Goal: Find specific page/section: Find specific page/section

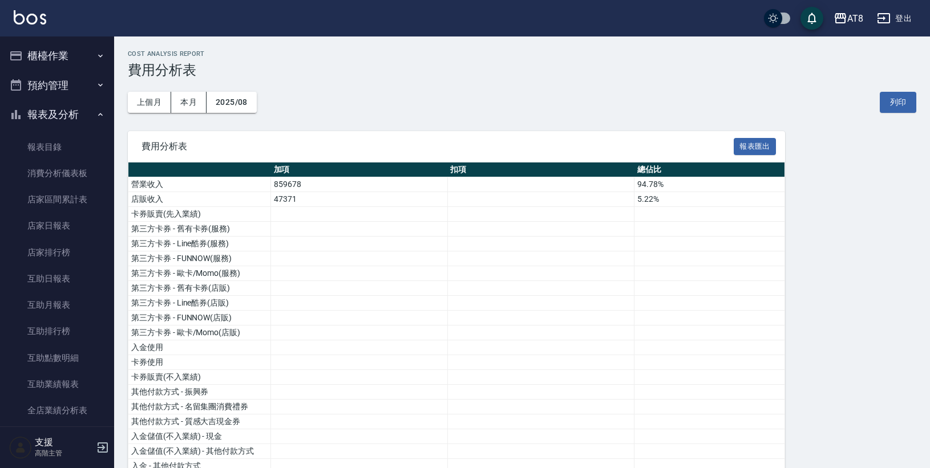
scroll to position [574, 0]
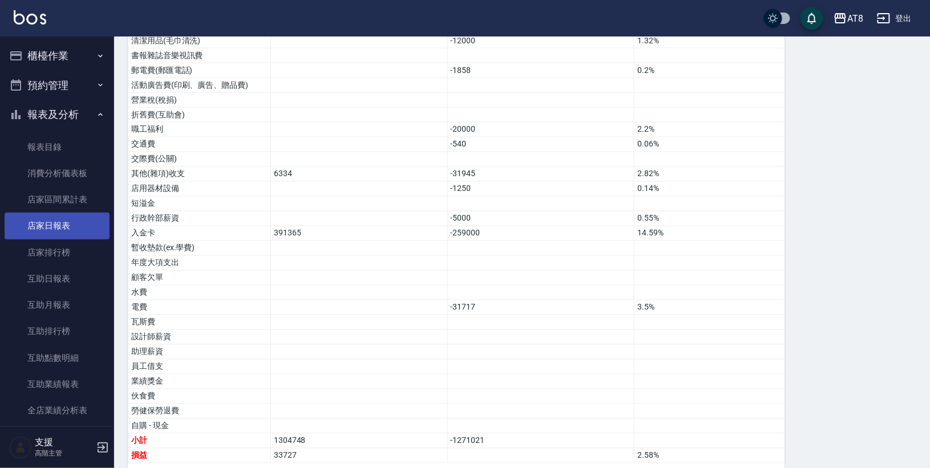
click at [60, 221] on link "店家日報表" at bounding box center [57, 226] width 105 height 26
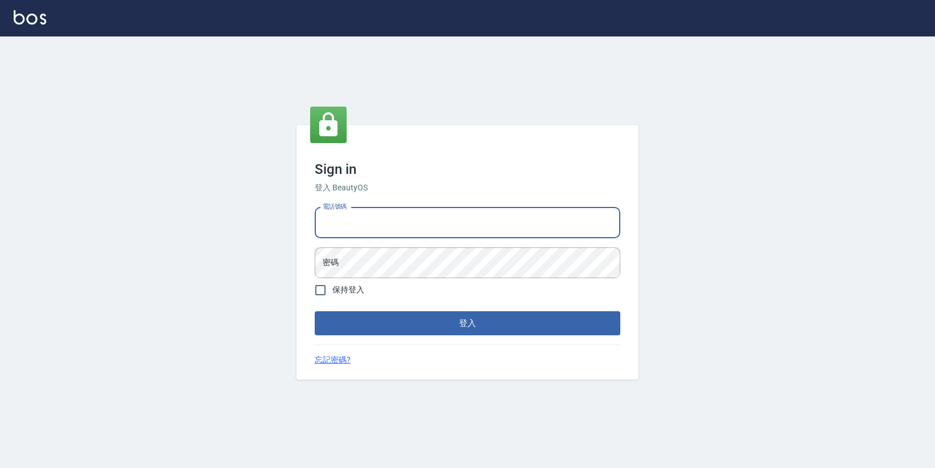
type input "0425151178"
click at [468, 326] on button "登入" at bounding box center [468, 323] width 306 height 24
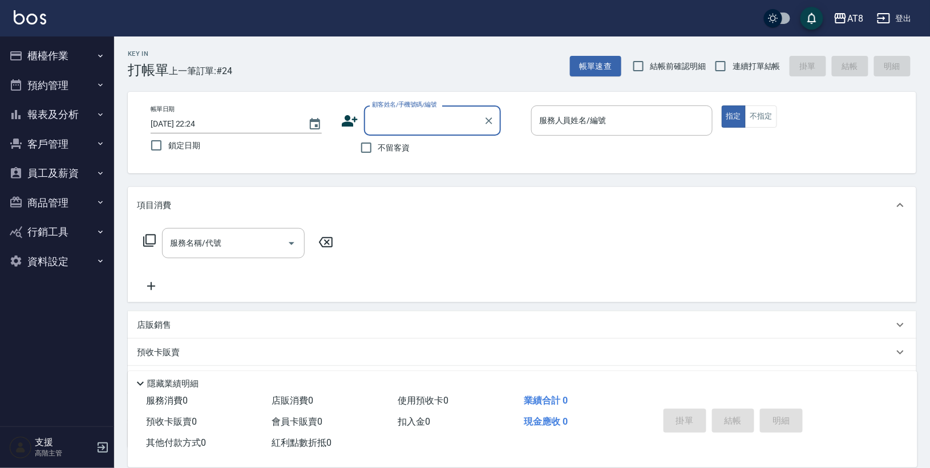
click at [70, 100] on button "報表及分析" at bounding box center [57, 115] width 105 height 30
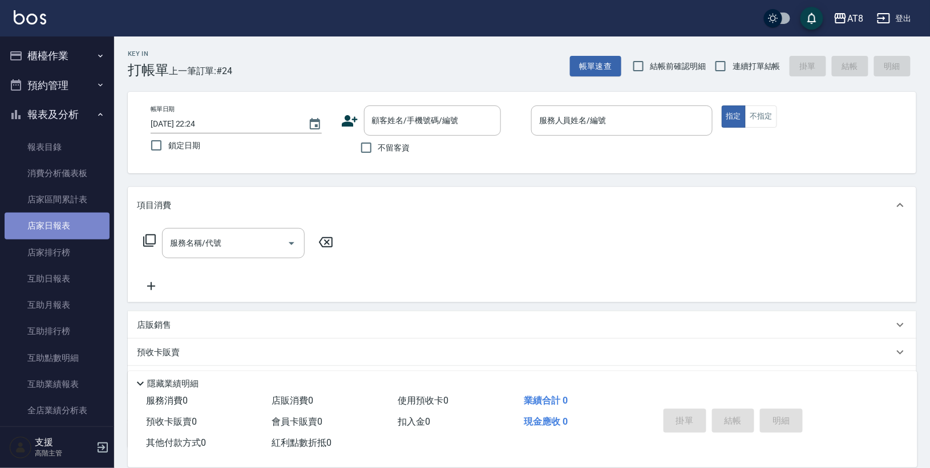
click at [68, 216] on link "店家日報表" at bounding box center [57, 226] width 105 height 26
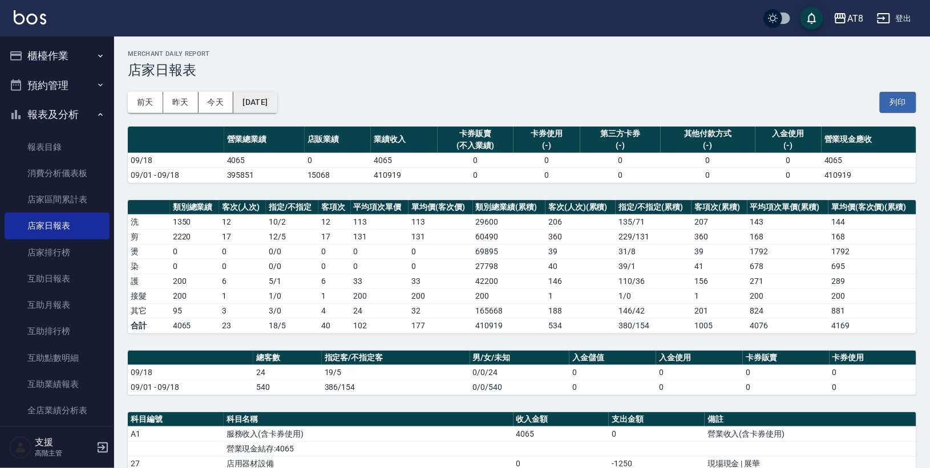
click at [242, 96] on button "2025/09/18" at bounding box center [254, 102] width 43 height 21
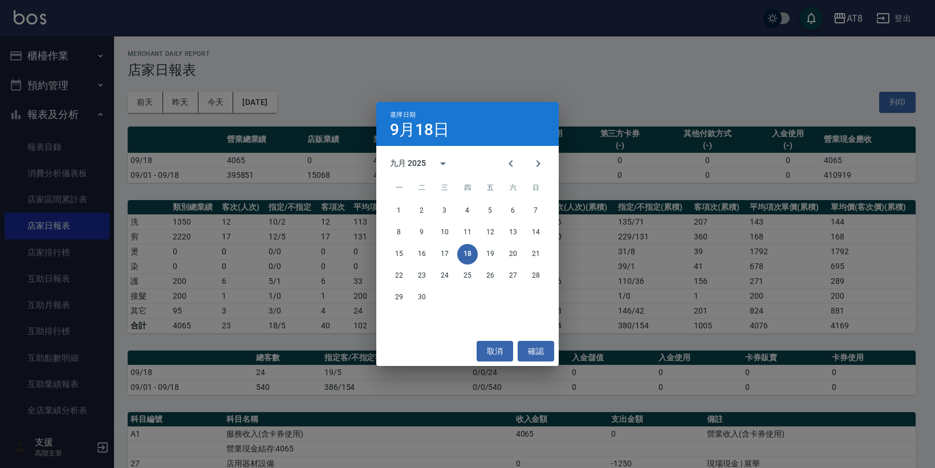
click at [418, 159] on div "九月 2025" at bounding box center [408, 163] width 36 height 12
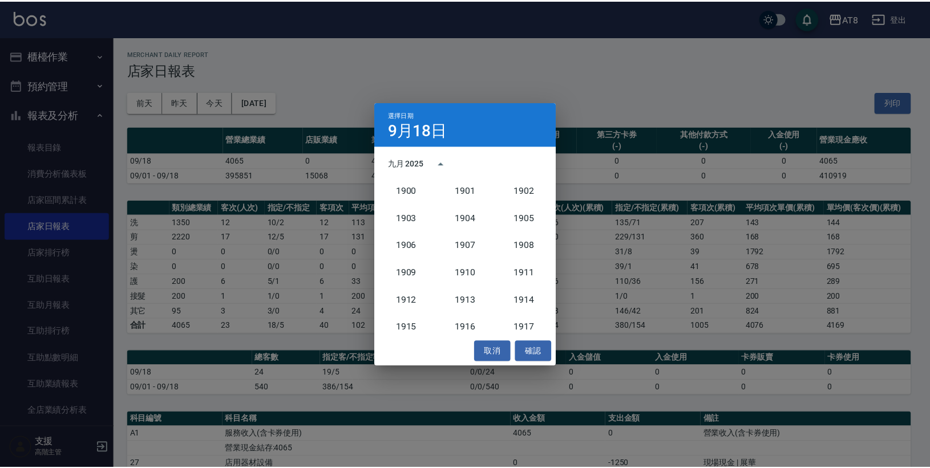
scroll to position [1056, 0]
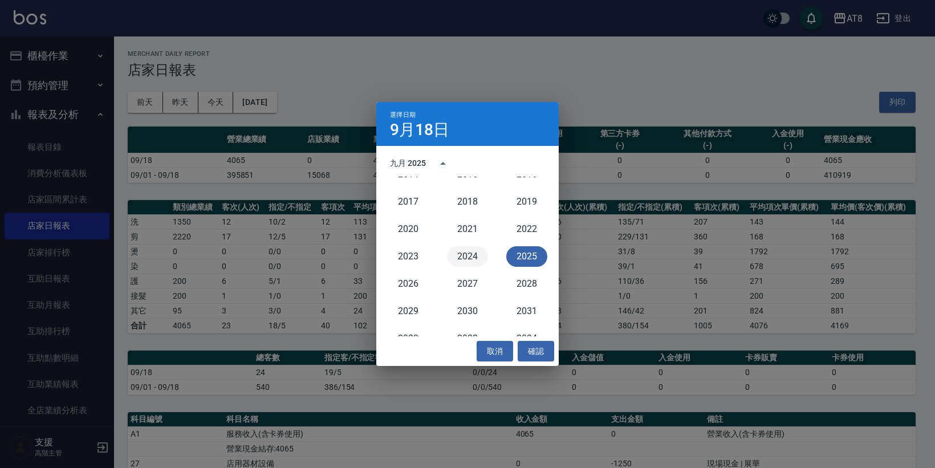
click at [473, 258] on button "2024" at bounding box center [467, 256] width 41 height 21
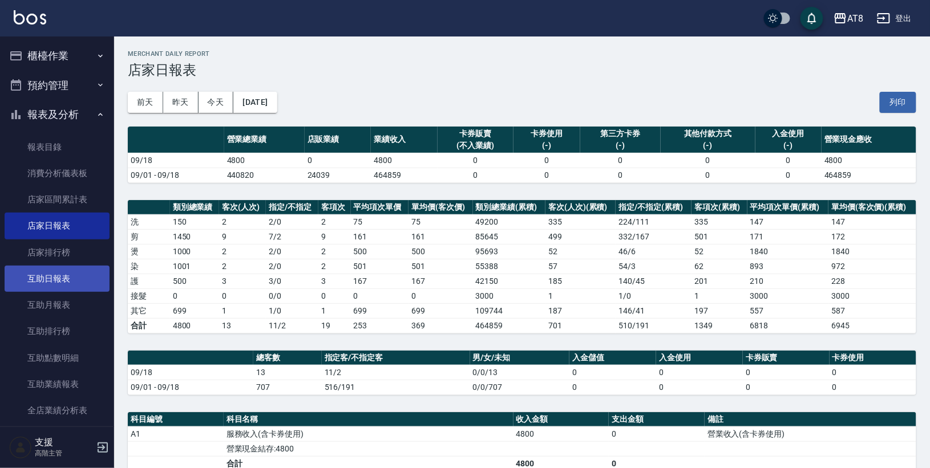
click at [46, 274] on link "互助日報表" at bounding box center [57, 279] width 105 height 26
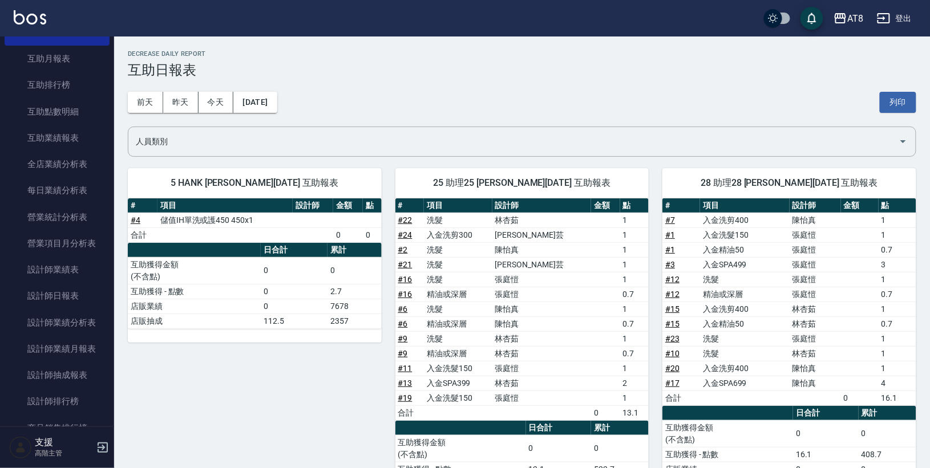
scroll to position [249, 0]
click at [63, 281] on link "設計師日報表" at bounding box center [57, 294] width 105 height 26
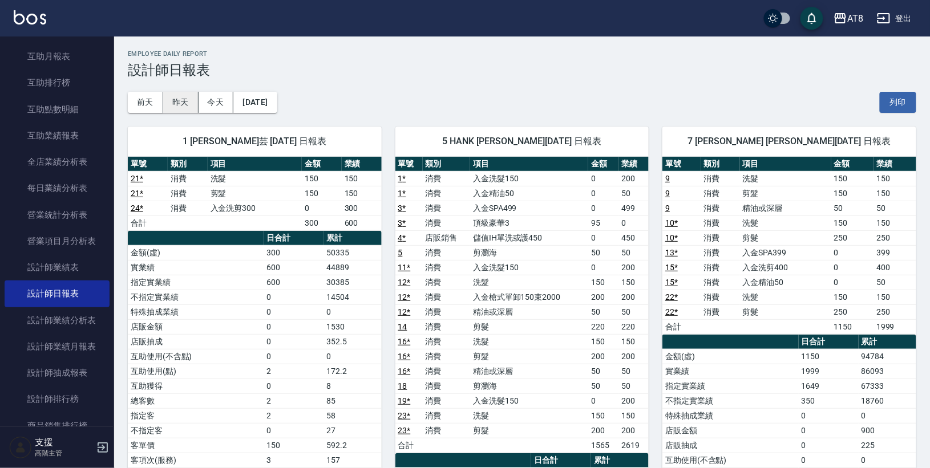
click at [174, 97] on button "昨天" at bounding box center [180, 102] width 35 height 21
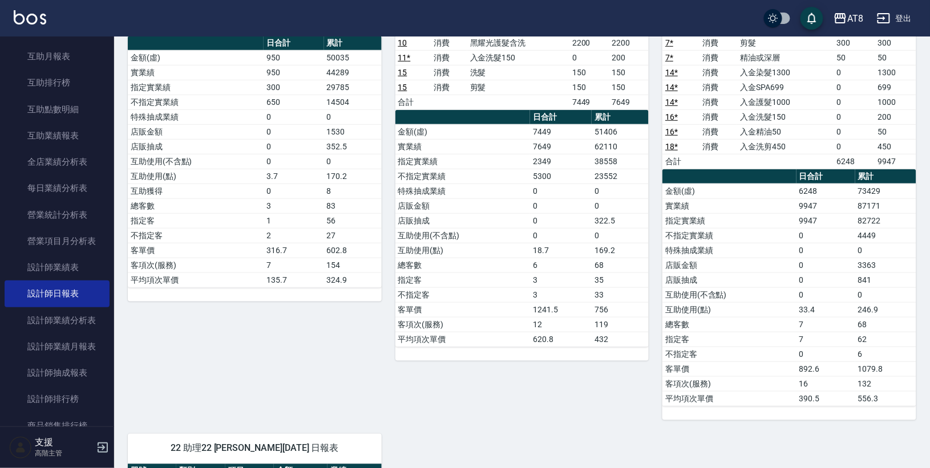
scroll to position [258, 0]
